Goal: Use online tool/utility: Use online tool/utility

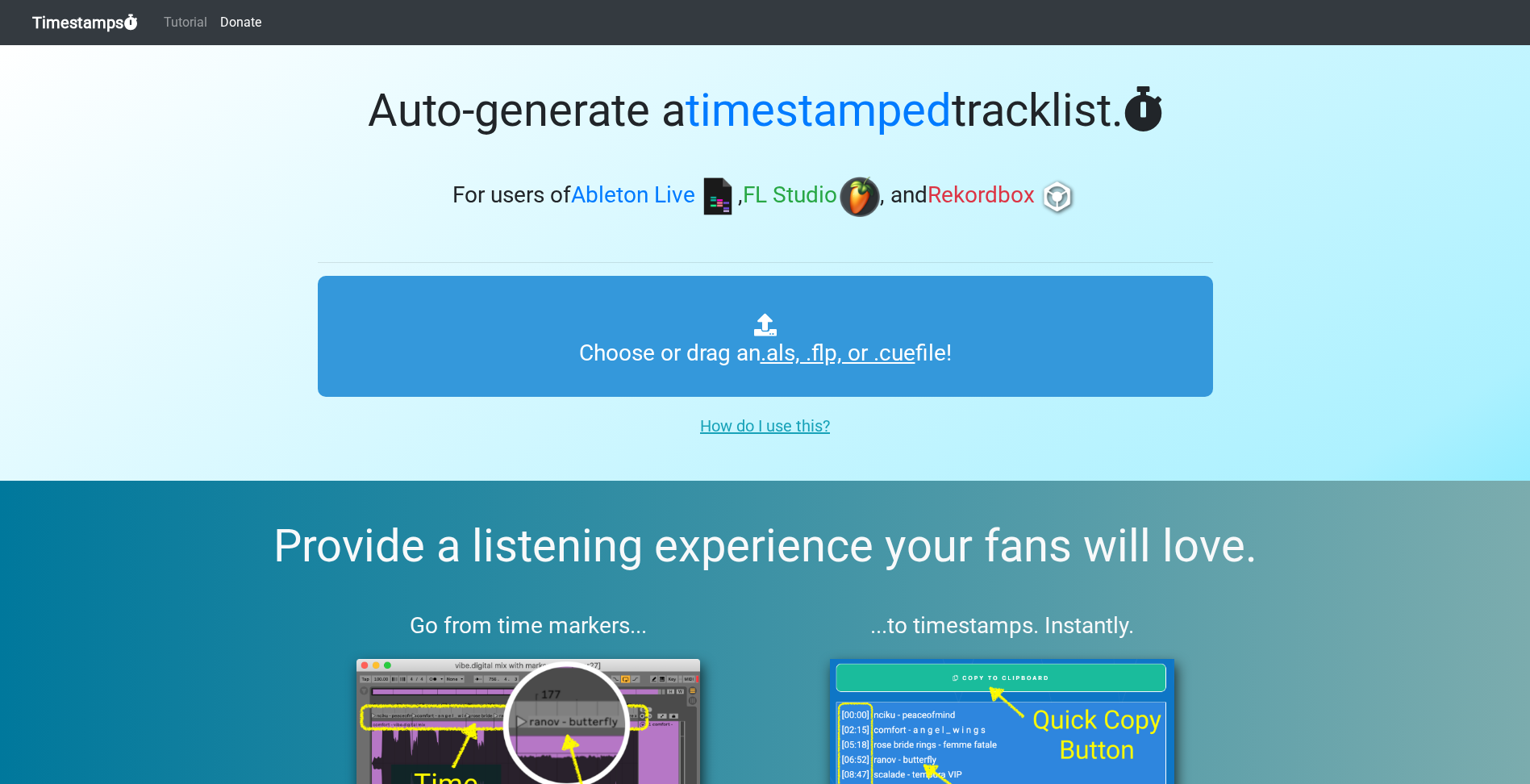
type input "C:\fakepath\amapiano sets Copy.als"
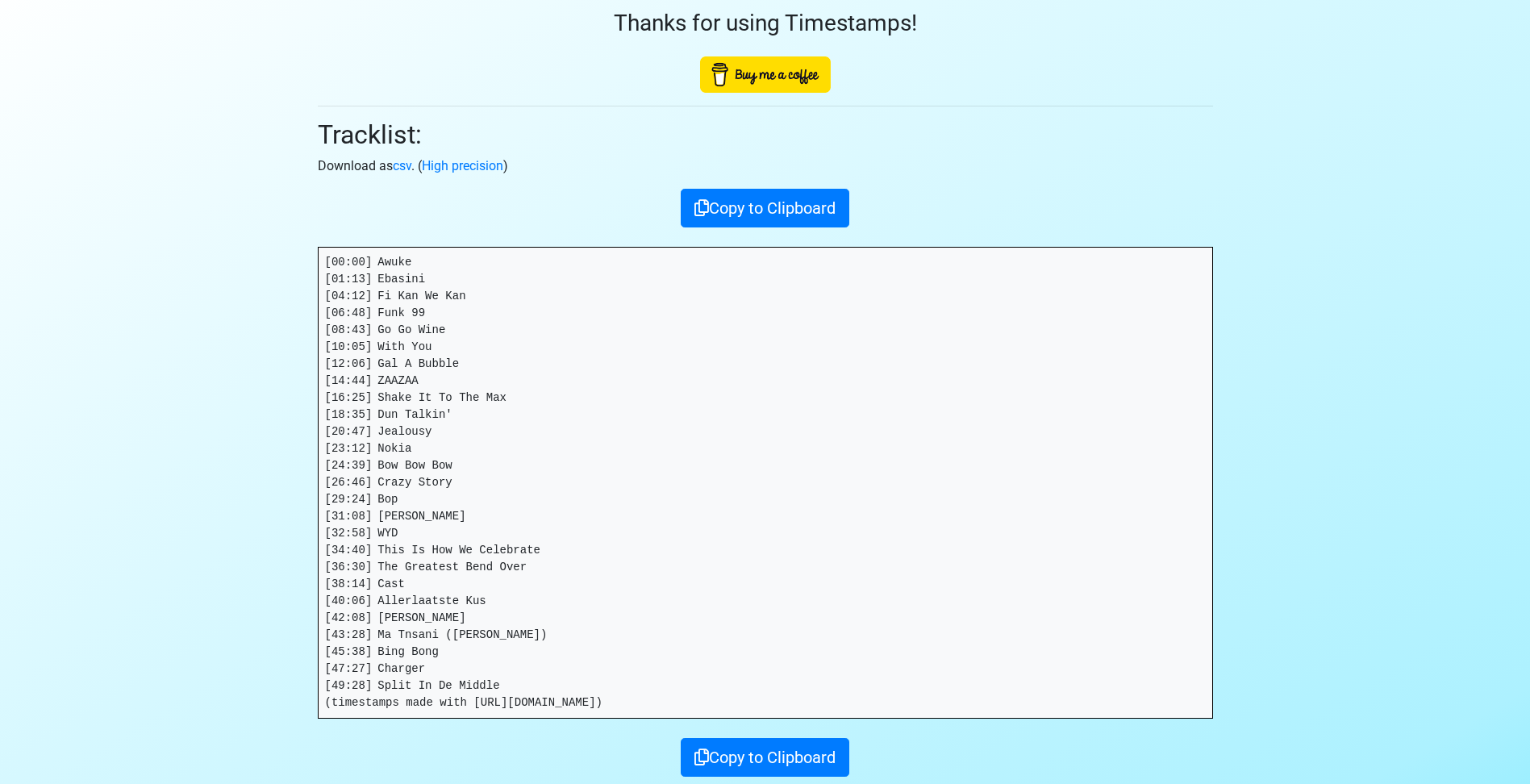
scroll to position [81, 0]
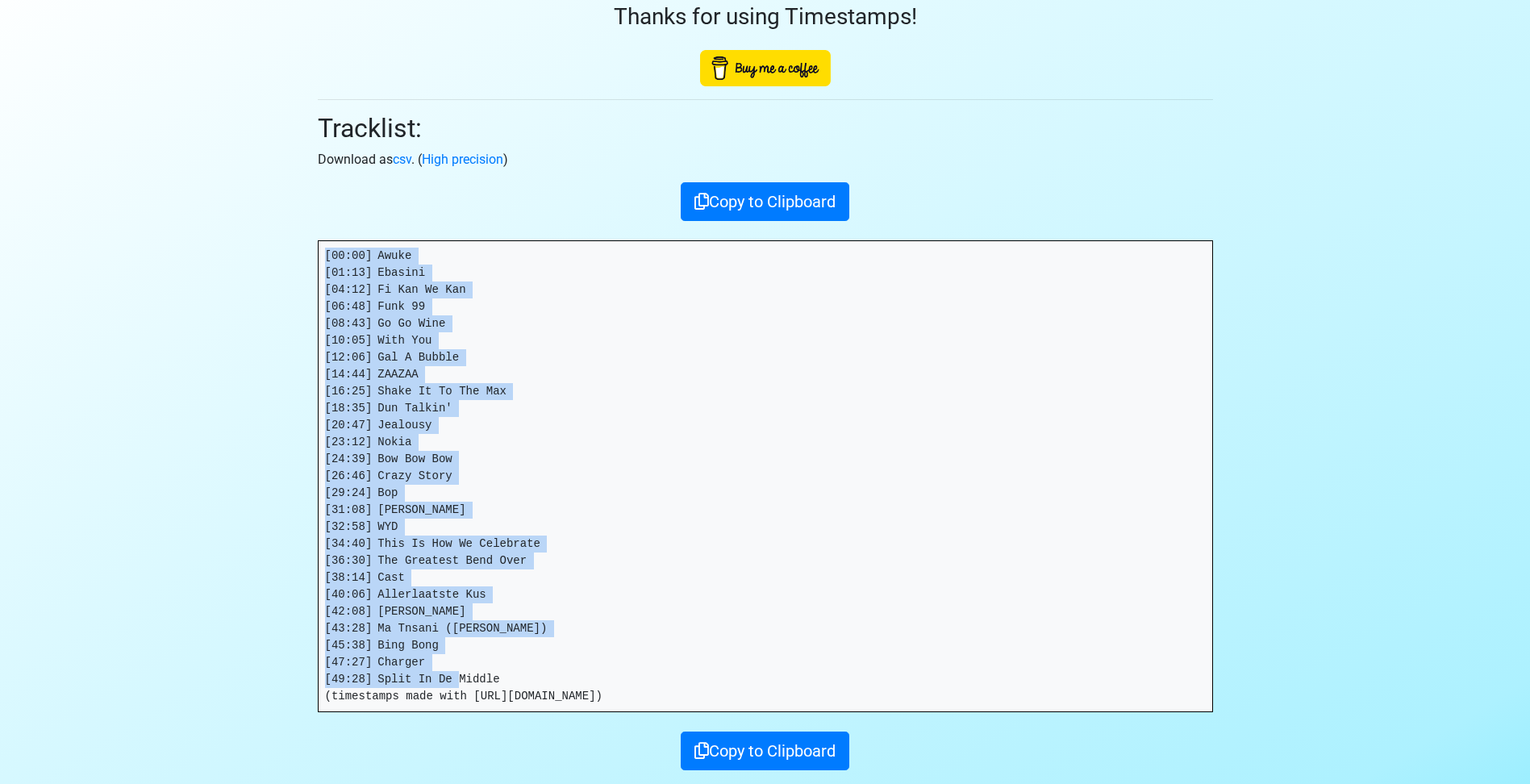
drag, startPoint x: 326, startPoint y: 256, endPoint x: 605, endPoint y: 678, distance: 505.9
click at [605, 678] on pre "[00:00] Awuke [01:13] Ebasini [04:12] Fi Kan We Kan [06:48] Funk 99 [08:43] Go …" at bounding box center [765, 476] width 893 height 470
copy pre "[00:00] Awuke [01:13] Ebasini [04:12] Fi Kan We Kan [06:48] Funk 99 [08:43] Go …"
